Goal: Task Accomplishment & Management: Use online tool/utility

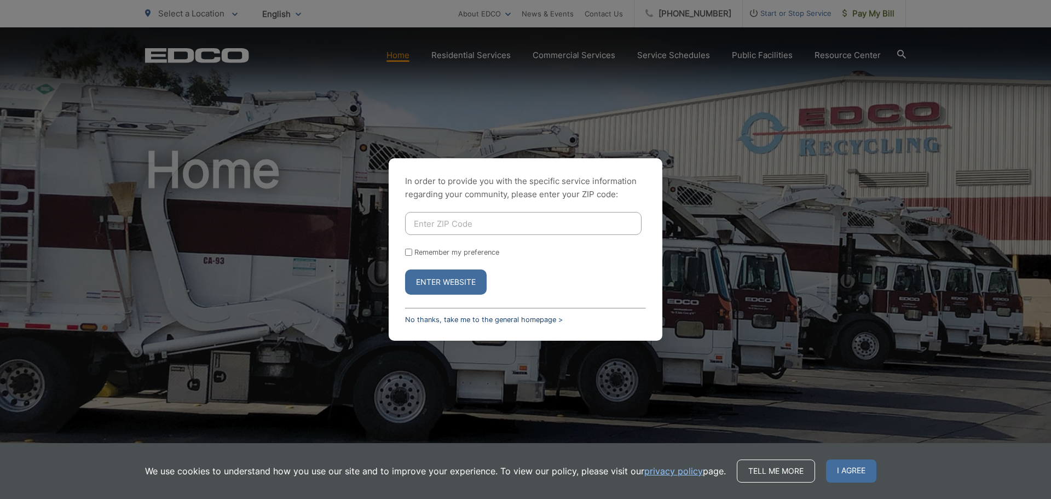
click at [457, 318] on link "No thanks, take me to the general homepage >" at bounding box center [484, 319] width 158 height 8
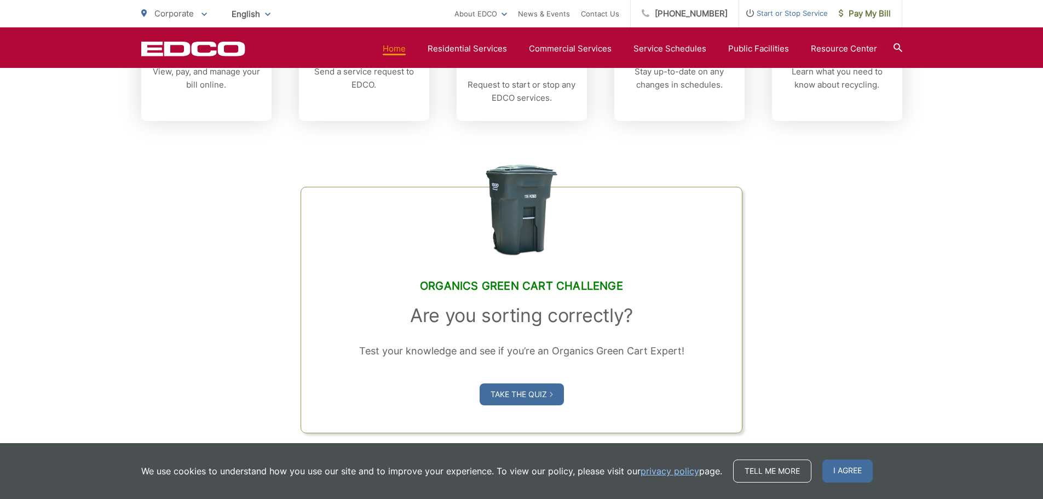
scroll to position [274, 0]
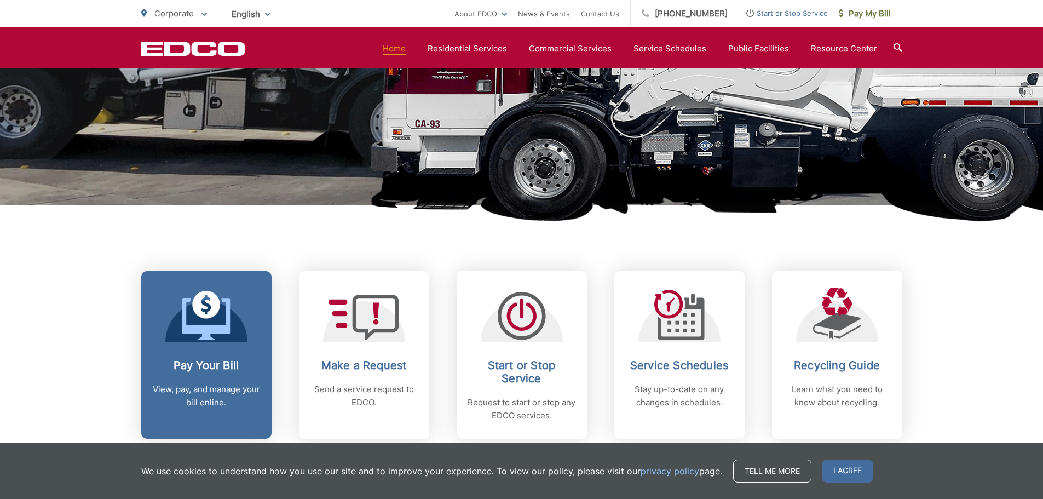
click at [223, 370] on h2 "Pay Your Bill" at bounding box center [206, 365] width 108 height 13
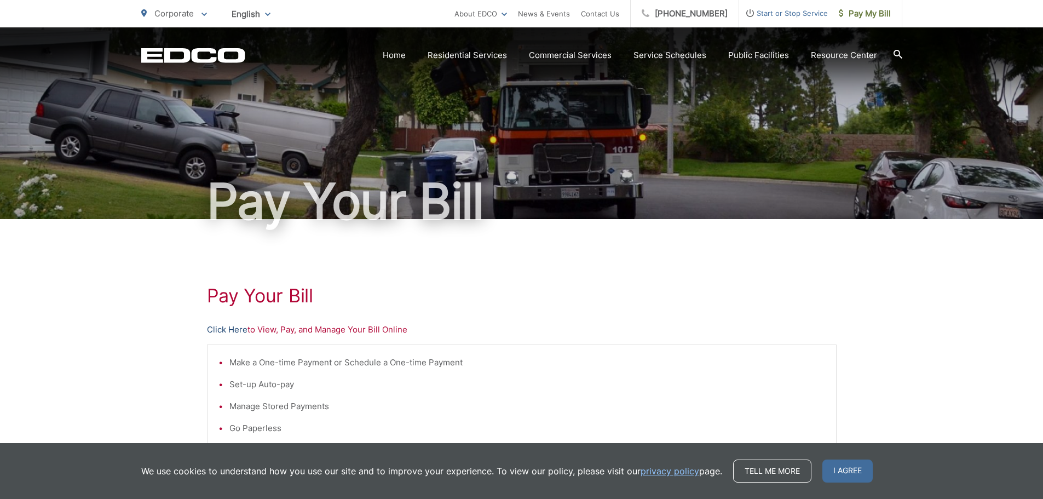
click at [232, 329] on link "Click Here" at bounding box center [227, 329] width 41 height 13
